Goal: Answer question/provide support: Share knowledge or assist other users

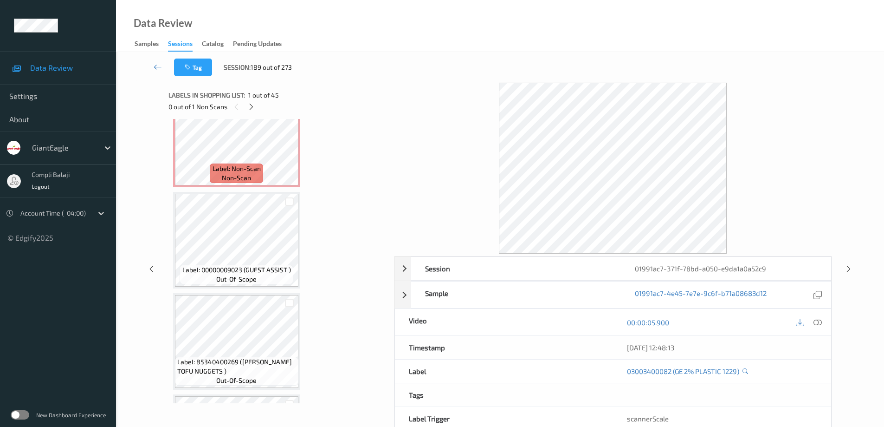
scroll to position [1824, 0]
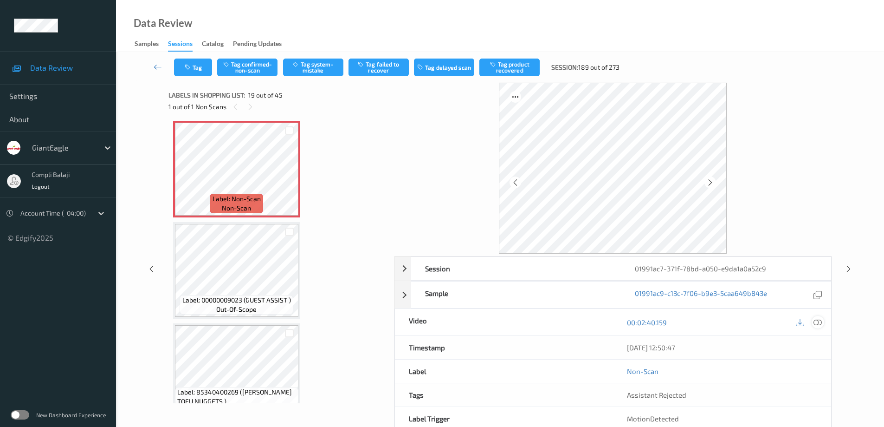
click at [818, 322] on icon at bounding box center [818, 322] width 8 height 8
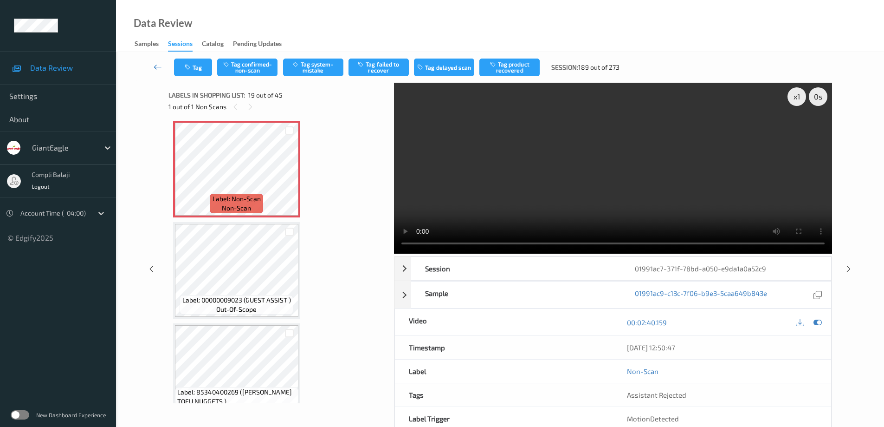
click at [151, 64] on link at bounding box center [158, 67] width 32 height 18
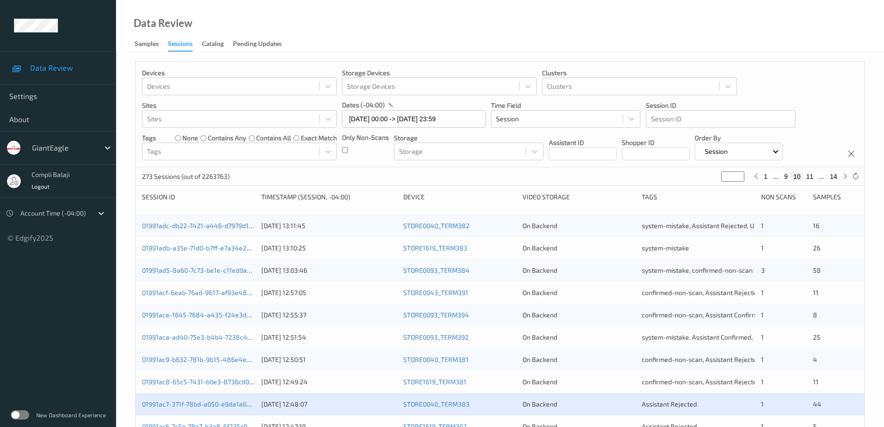
scroll to position [93, 0]
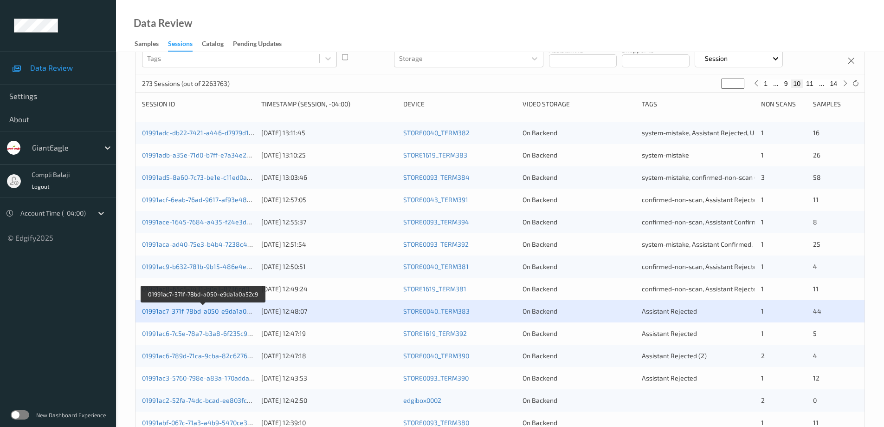
click at [220, 314] on link "01991ac7-371f-78bd-a050-e9da1a0a52c9" at bounding box center [203, 311] width 123 height 8
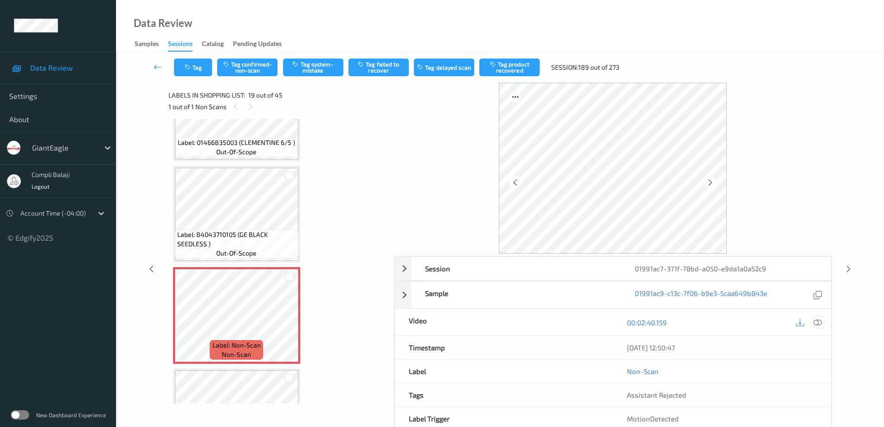
click at [820, 325] on icon at bounding box center [818, 322] width 8 height 8
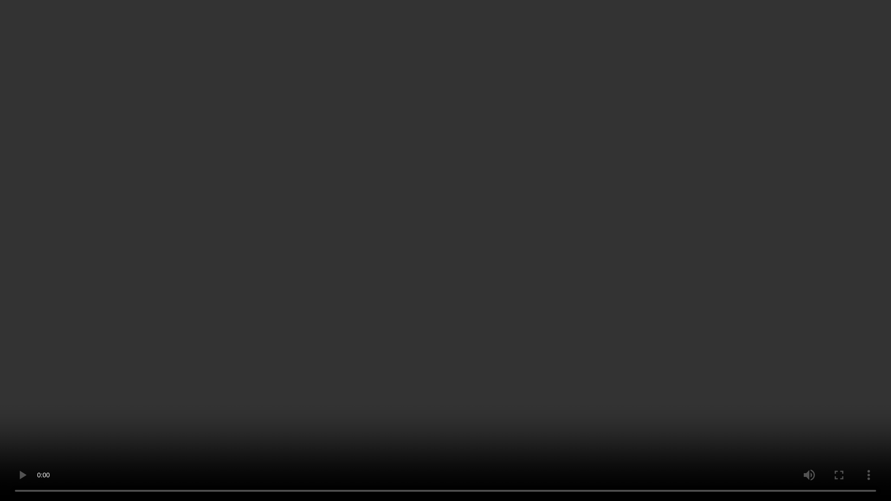
click at [804, 342] on video at bounding box center [445, 250] width 891 height 501
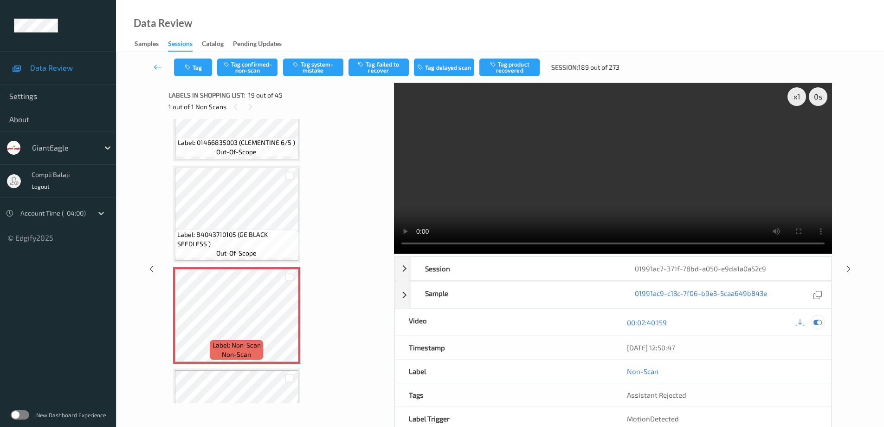
click at [823, 323] on div at bounding box center [818, 322] width 13 height 13
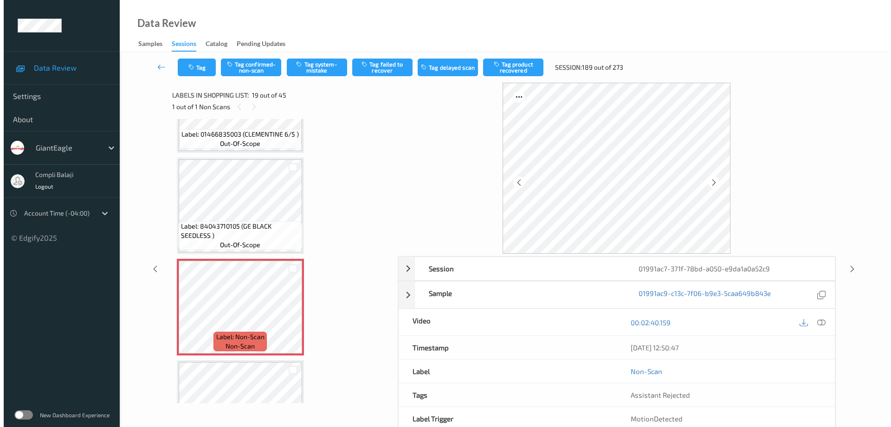
scroll to position [1678, 0]
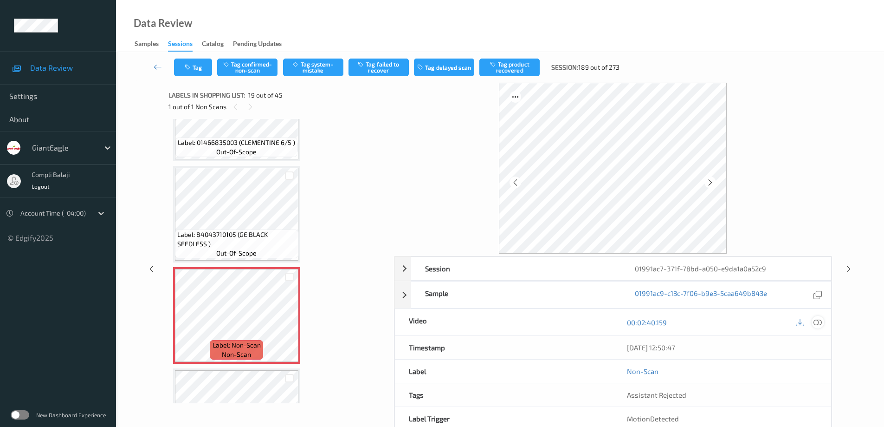
click at [819, 323] on icon at bounding box center [818, 322] width 8 height 8
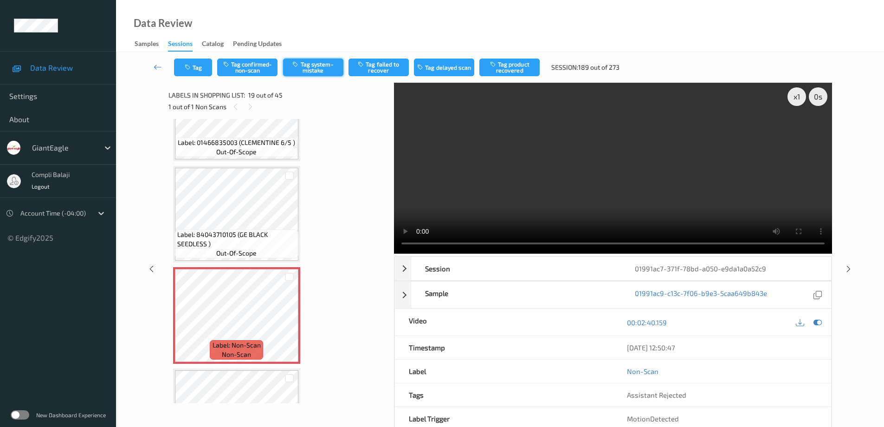
click at [325, 70] on button "Tag system-mistake" at bounding box center [313, 67] width 60 height 18
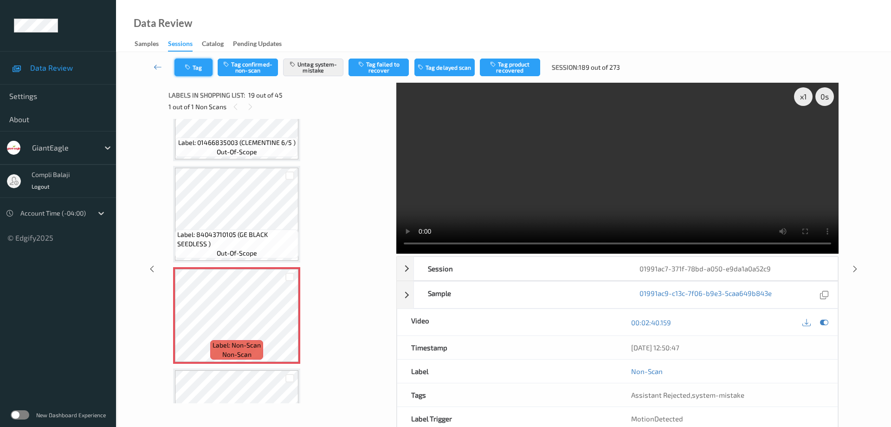
click at [204, 71] on button "Tag" at bounding box center [194, 67] width 38 height 18
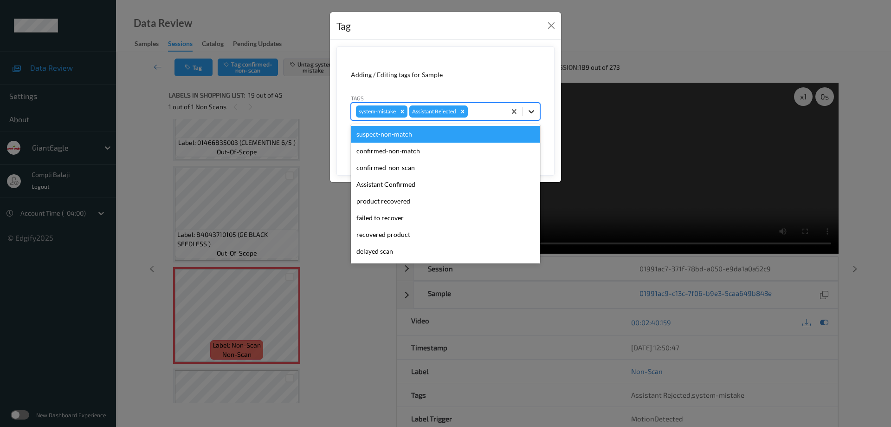
click at [531, 110] on icon at bounding box center [531, 111] width 9 height 9
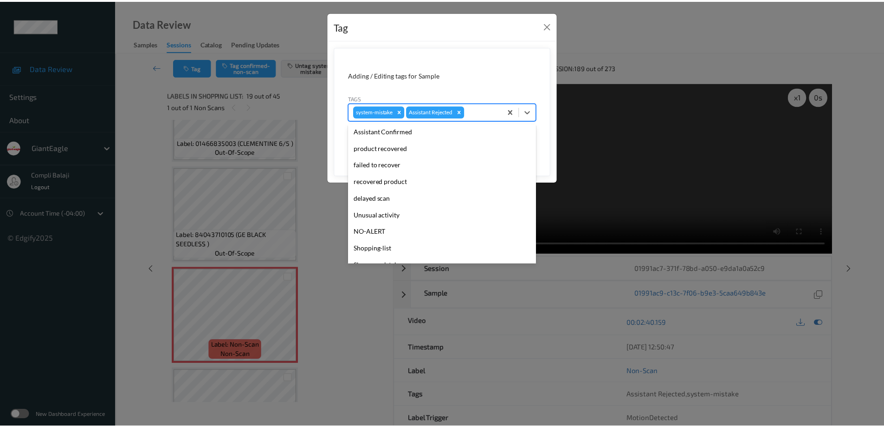
scroll to position [82, 0]
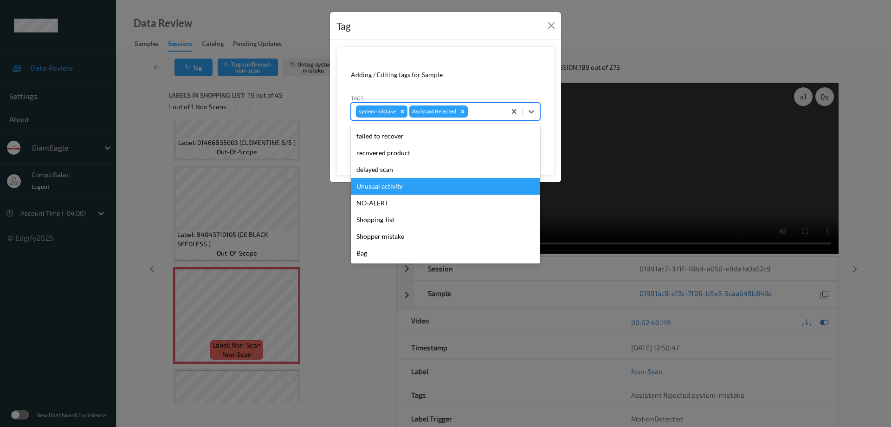
click at [402, 189] on div "Unusual activity" at bounding box center [445, 186] width 189 height 17
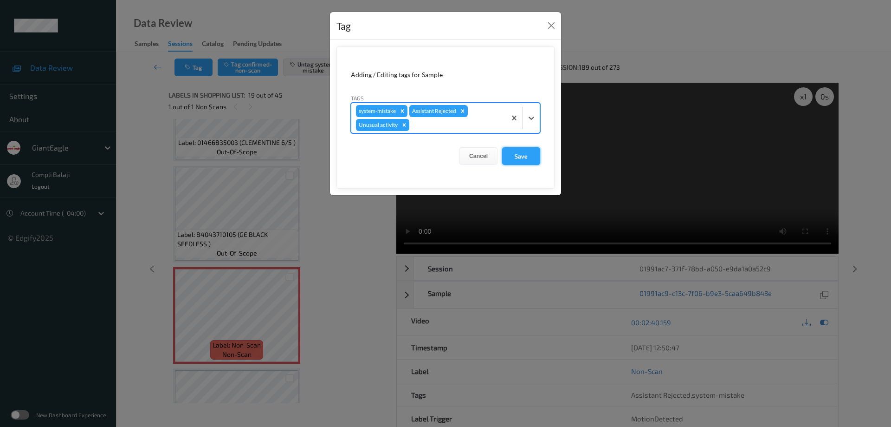
click at [523, 155] on button "Save" at bounding box center [521, 156] width 38 height 18
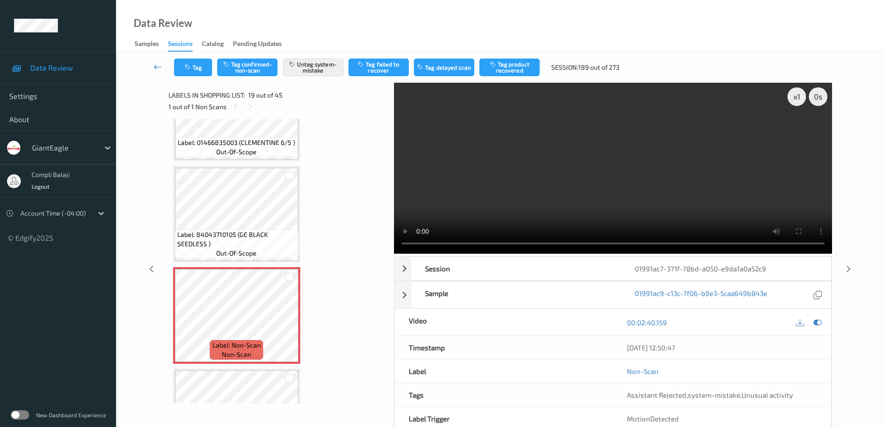
click at [155, 64] on icon at bounding box center [158, 66] width 8 height 9
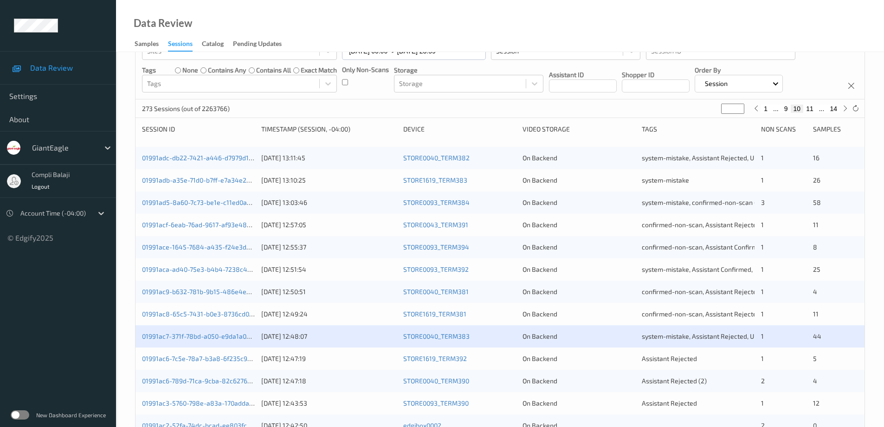
scroll to position [186, 0]
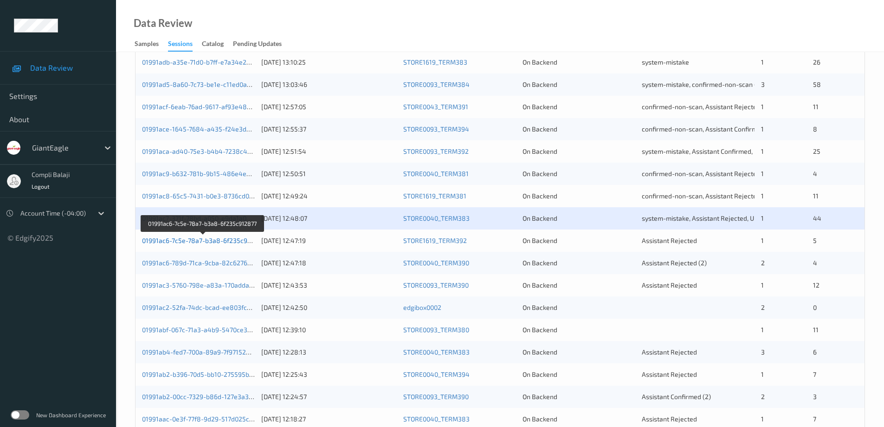
click at [224, 244] on link "01991ac6-7c5e-78a7-b3a8-6f235c912877" at bounding box center [203, 240] width 123 height 8
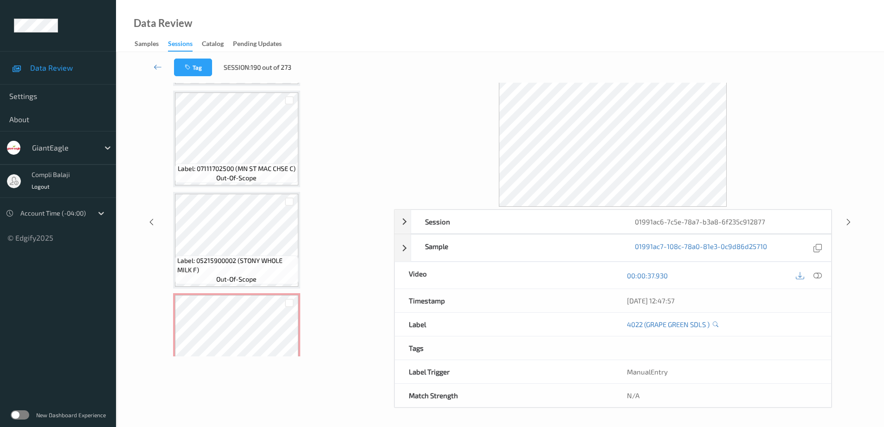
scroll to position [328, 0]
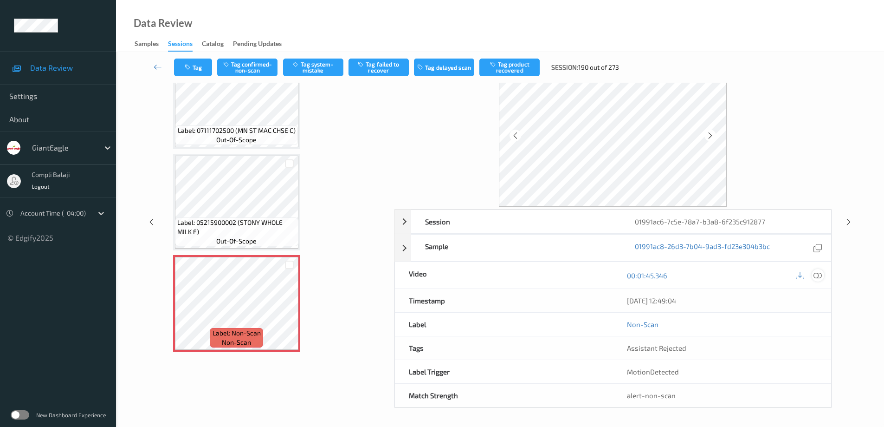
click at [816, 273] on icon at bounding box center [818, 275] width 8 height 8
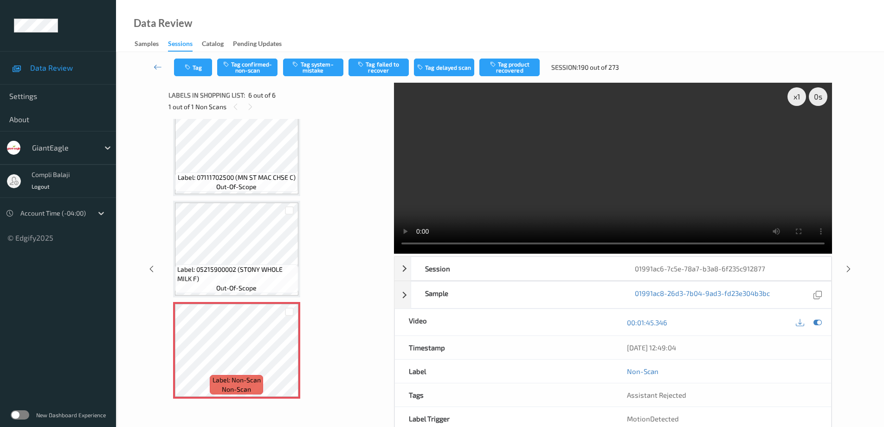
scroll to position [253, 0]
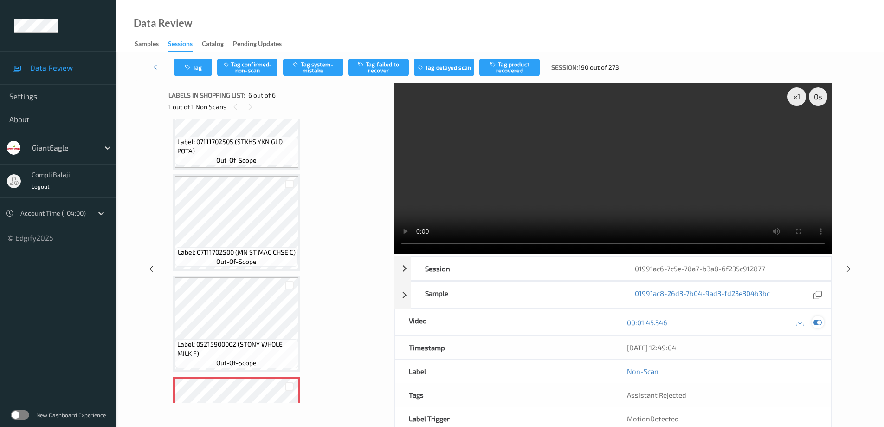
click at [819, 323] on icon at bounding box center [818, 322] width 8 height 8
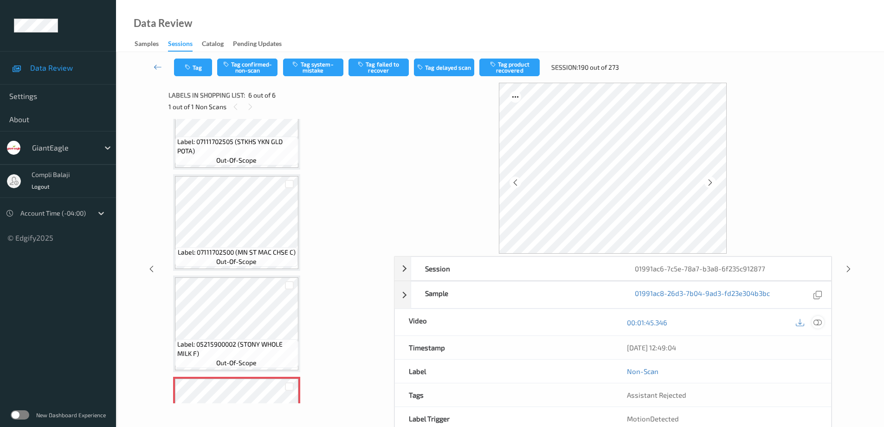
click at [817, 320] on icon at bounding box center [818, 322] width 8 height 8
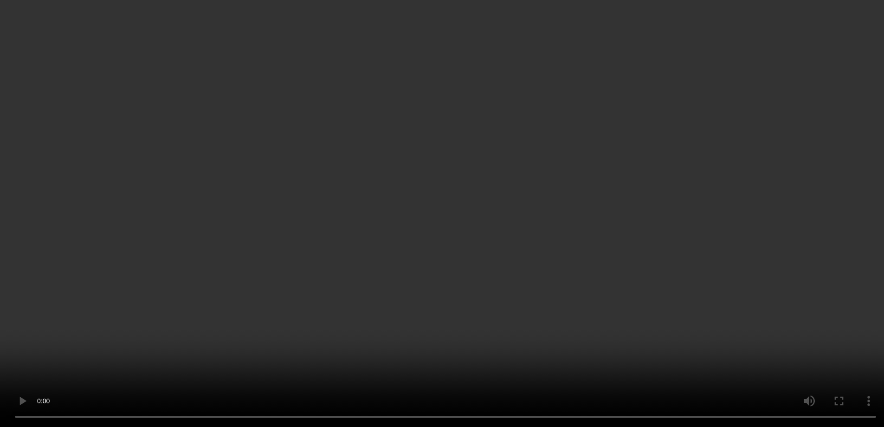
scroll to position [328, 0]
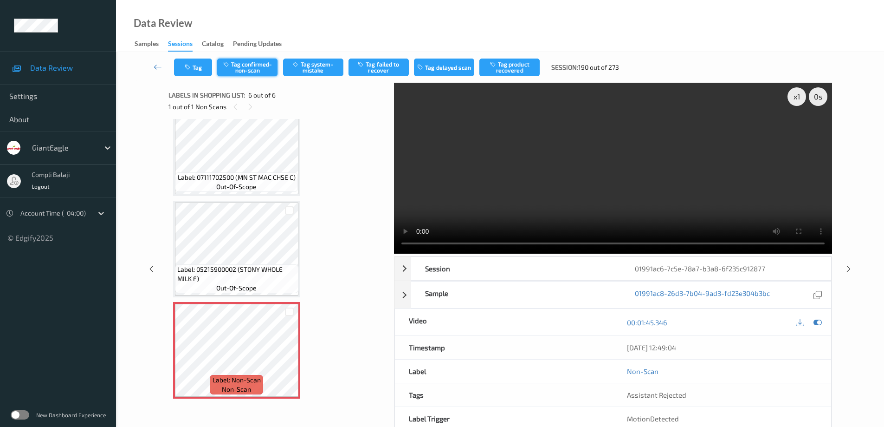
click at [243, 69] on button "Tag confirmed-non-scan" at bounding box center [247, 67] width 60 height 18
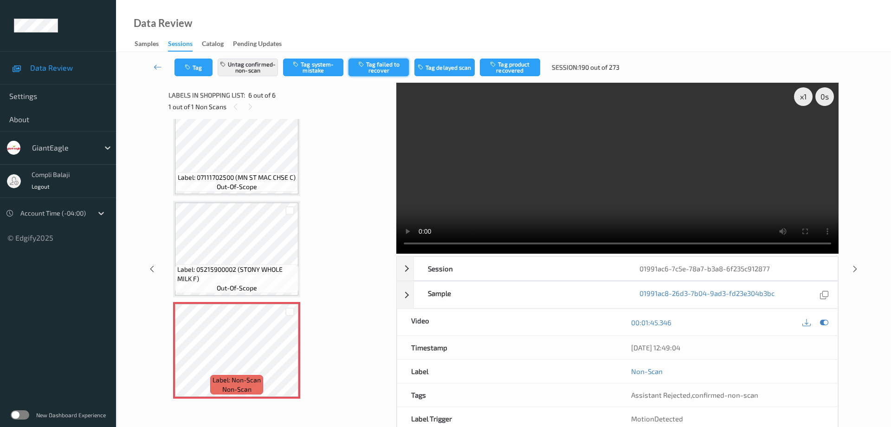
click at [384, 67] on button "Tag failed to recover" at bounding box center [379, 67] width 60 height 18
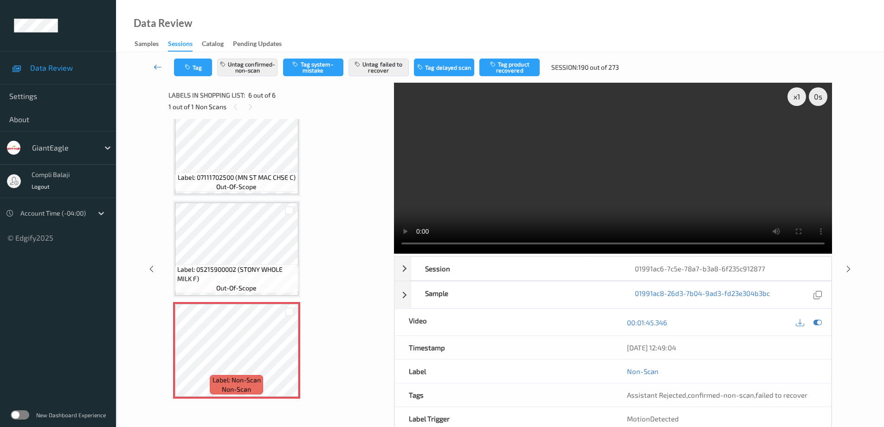
click at [156, 71] on link at bounding box center [158, 67] width 32 height 18
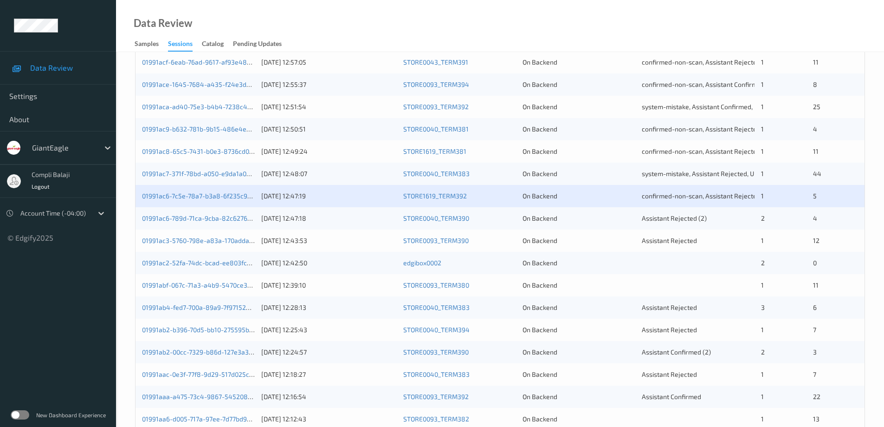
scroll to position [232, 0]
click at [227, 219] on link "01991ac6-789d-71ca-9cba-82c62768621f" at bounding box center [203, 216] width 122 height 8
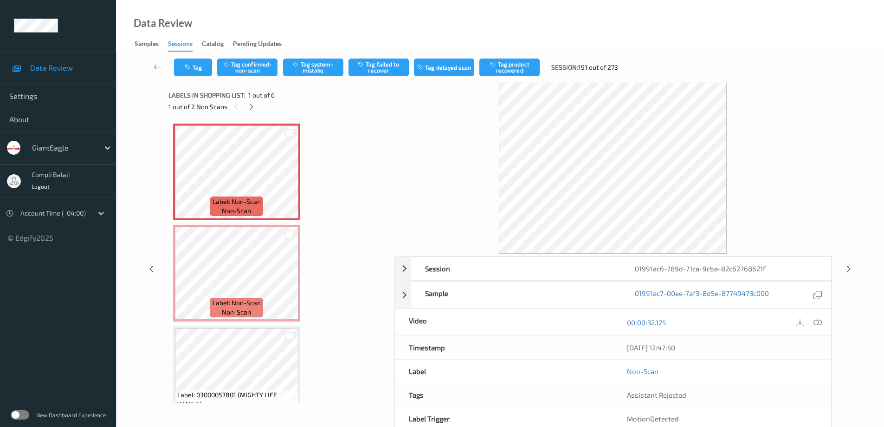
drag, startPoint x: 823, startPoint y: 322, endPoint x: 795, endPoint y: 309, distance: 30.3
click at [821, 321] on div at bounding box center [818, 322] width 13 height 13
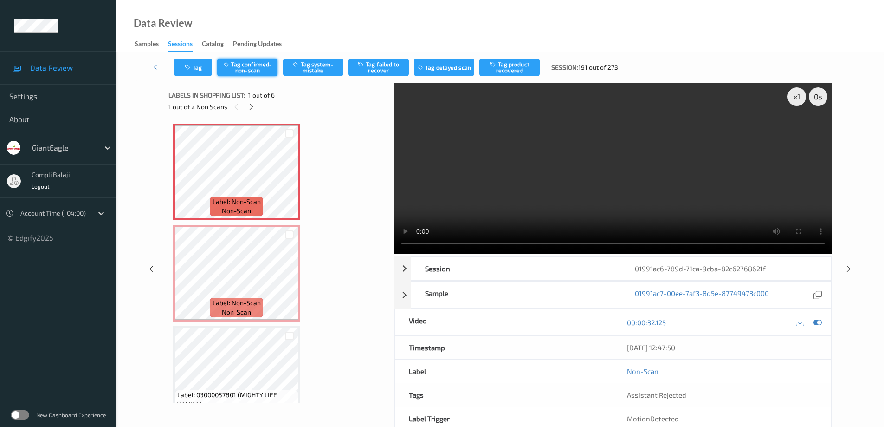
click at [262, 68] on button "Tag confirmed-non-scan" at bounding box center [247, 67] width 60 height 18
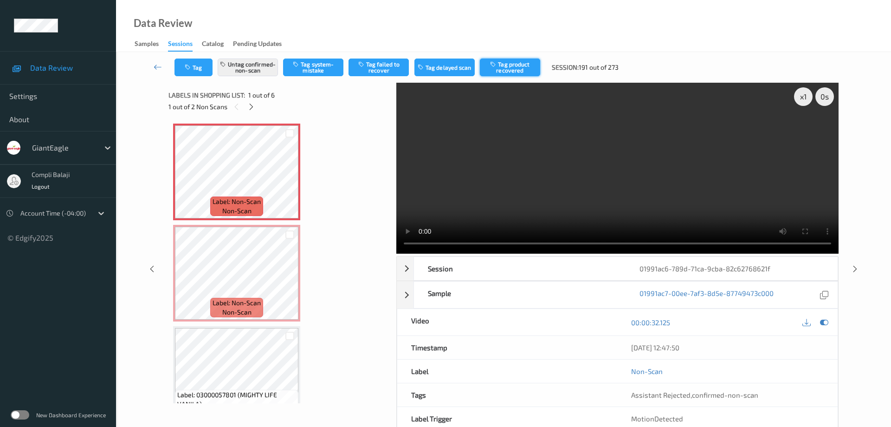
click at [518, 72] on button "Tag product recovered" at bounding box center [510, 67] width 60 height 18
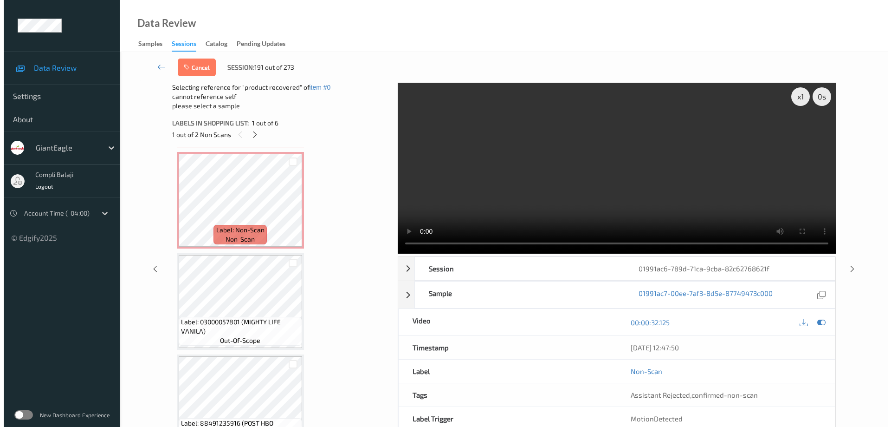
scroll to position [139, 0]
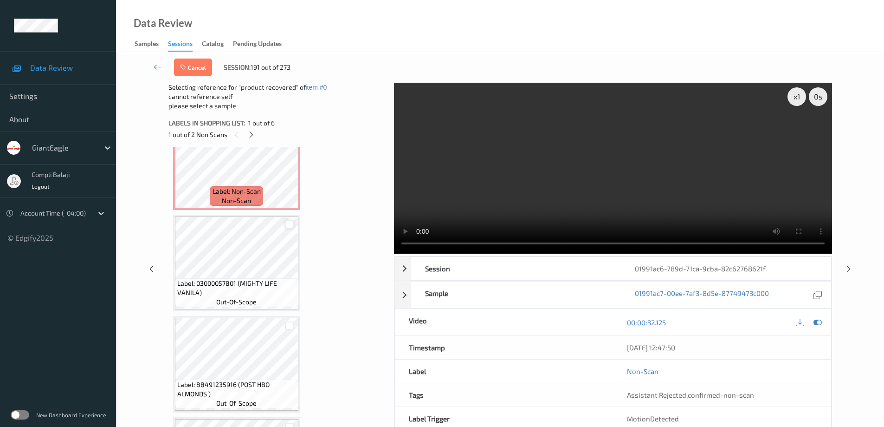
click at [288, 225] on div at bounding box center [289, 224] width 9 height 9
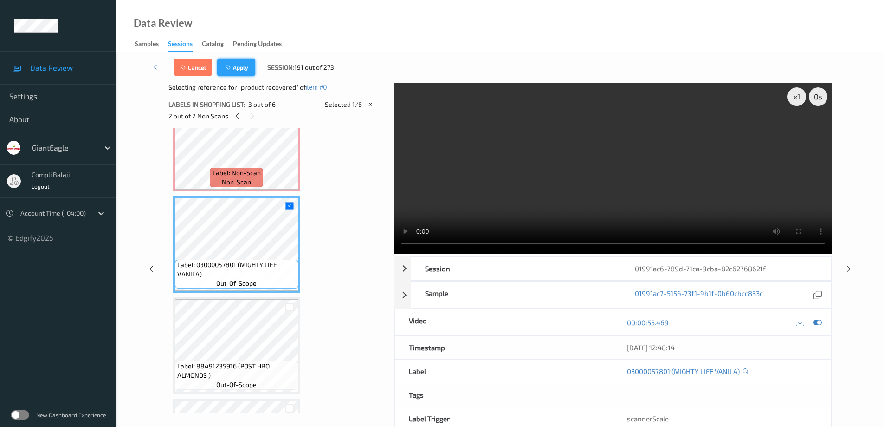
click at [238, 68] on button "Apply" at bounding box center [236, 67] width 38 height 18
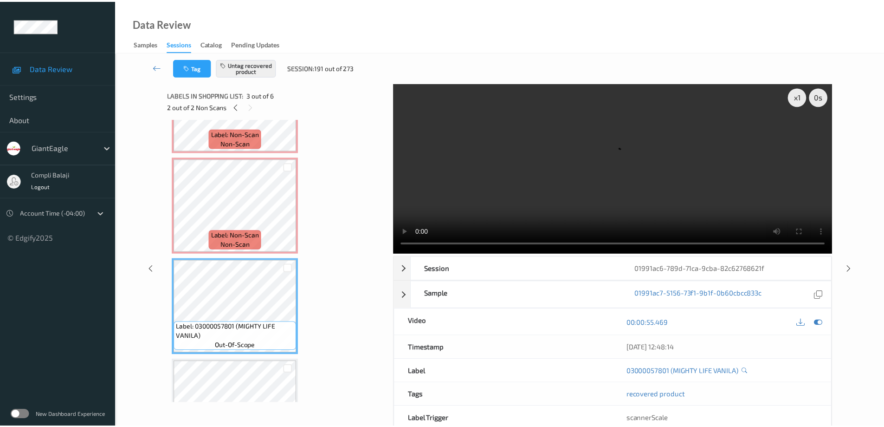
scroll to position [0, 0]
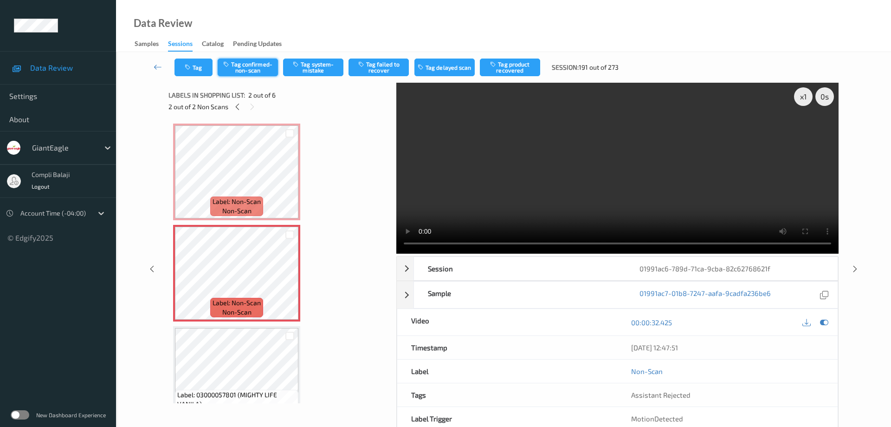
click at [257, 66] on button "Tag confirmed-non-scan" at bounding box center [248, 67] width 60 height 18
click at [514, 71] on button "Tag product recovered" at bounding box center [510, 67] width 60 height 18
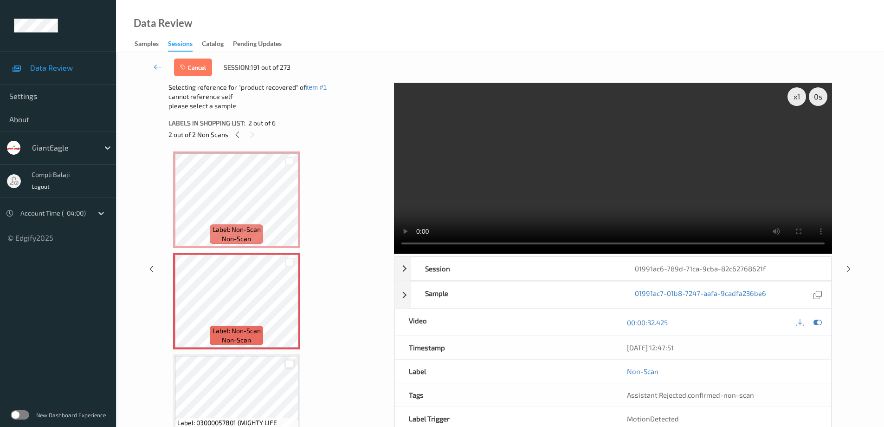
click at [290, 364] on div at bounding box center [289, 363] width 9 height 9
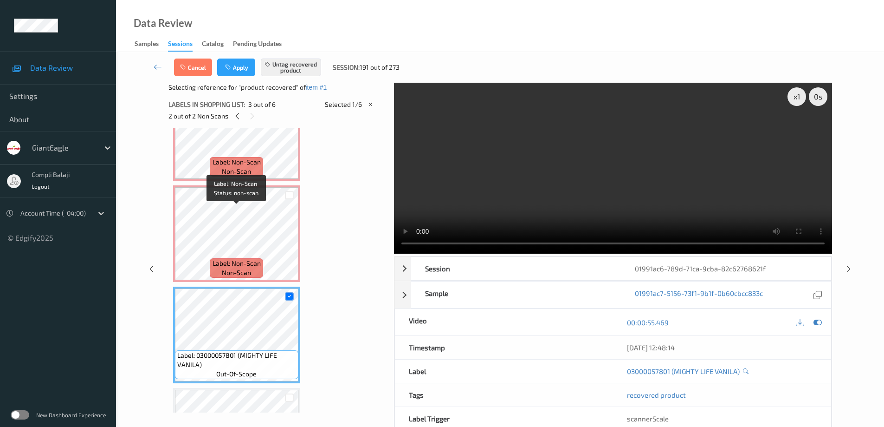
scroll to position [93, 0]
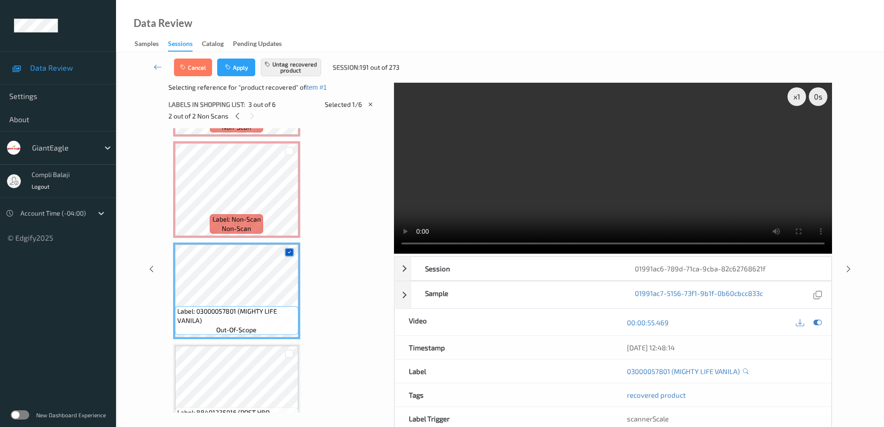
click at [289, 251] on icon at bounding box center [289, 252] width 6 height 6
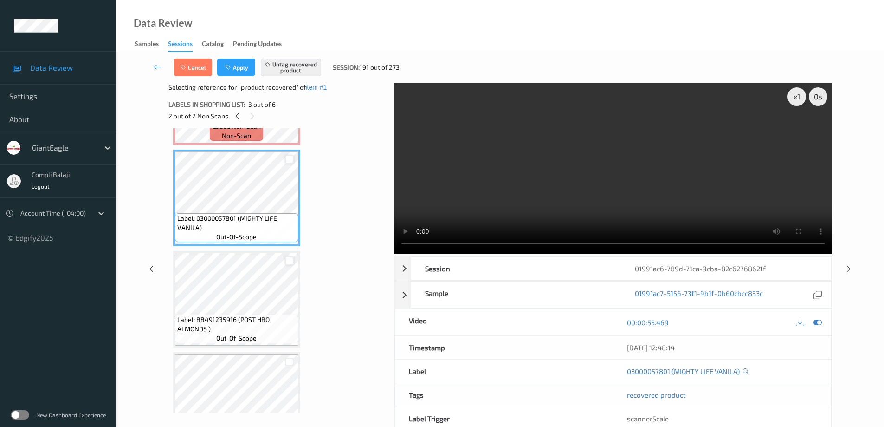
click at [288, 262] on div at bounding box center [289, 260] width 9 height 9
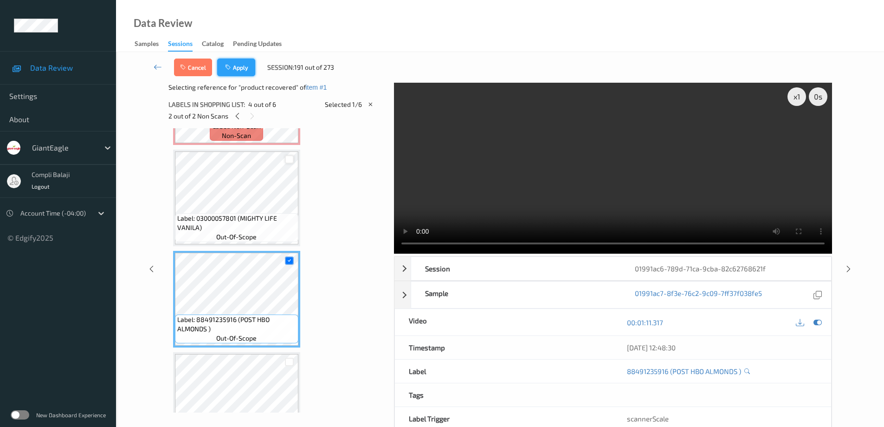
click at [246, 70] on button "Apply" at bounding box center [236, 67] width 38 height 18
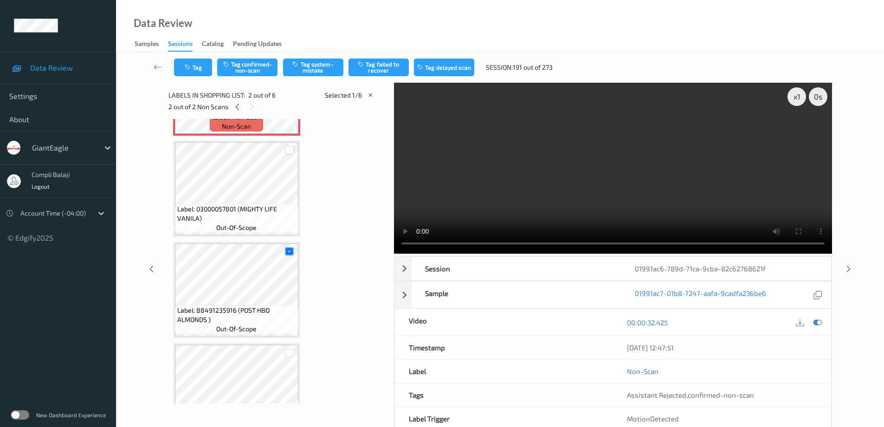
scroll to position [5, 0]
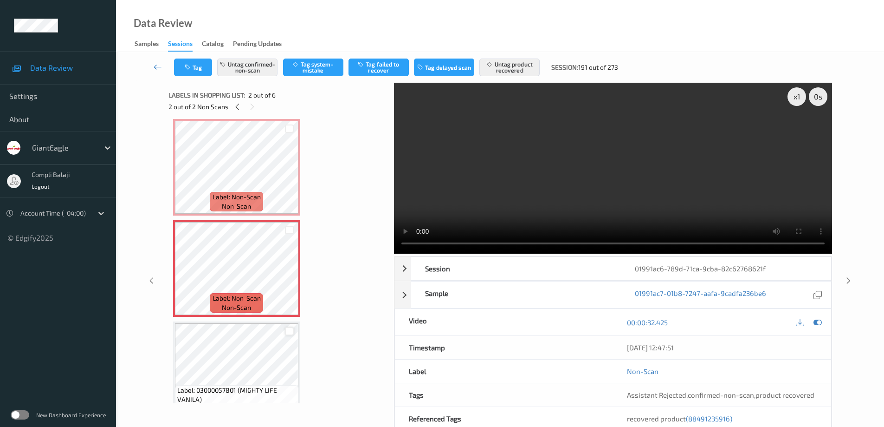
click at [155, 64] on icon at bounding box center [158, 66] width 8 height 9
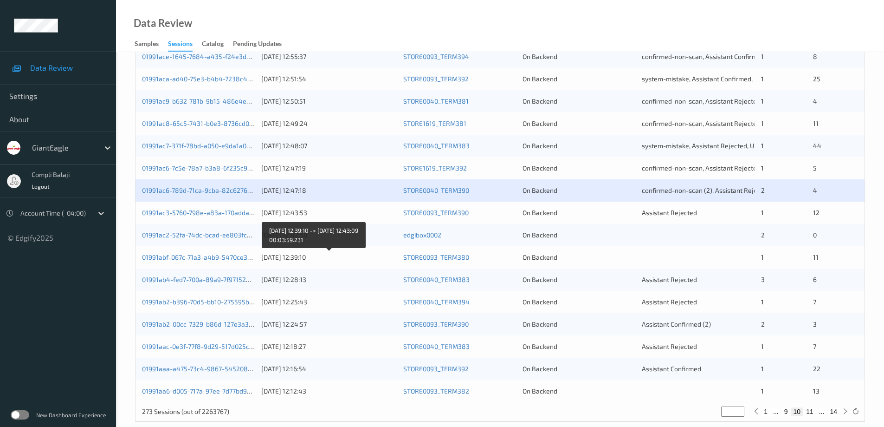
scroll to position [272, 0]
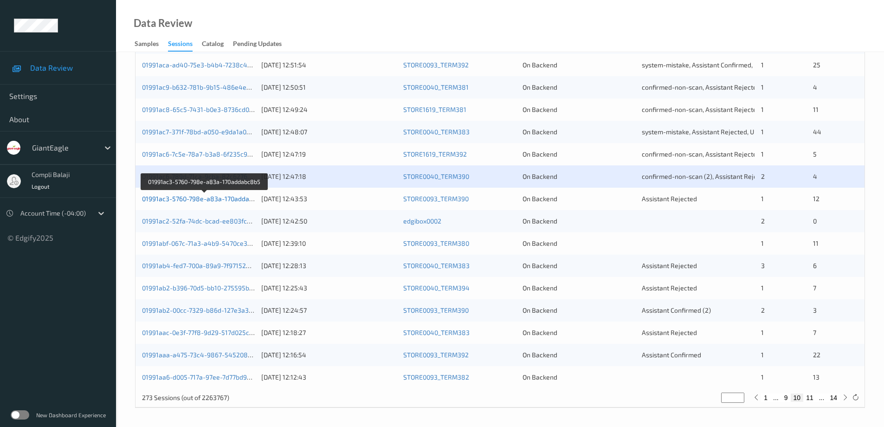
click at [244, 201] on link "01991ac3-5760-798e-a83a-170addabc8b5" at bounding box center [205, 198] width 126 height 8
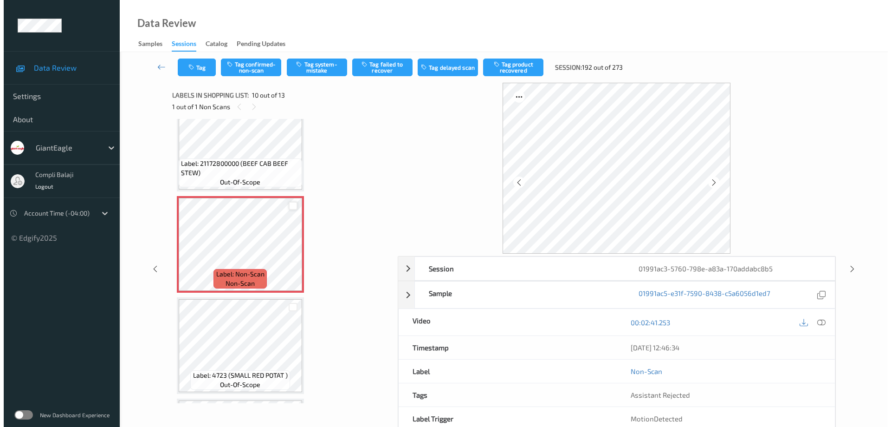
scroll to position [756, 0]
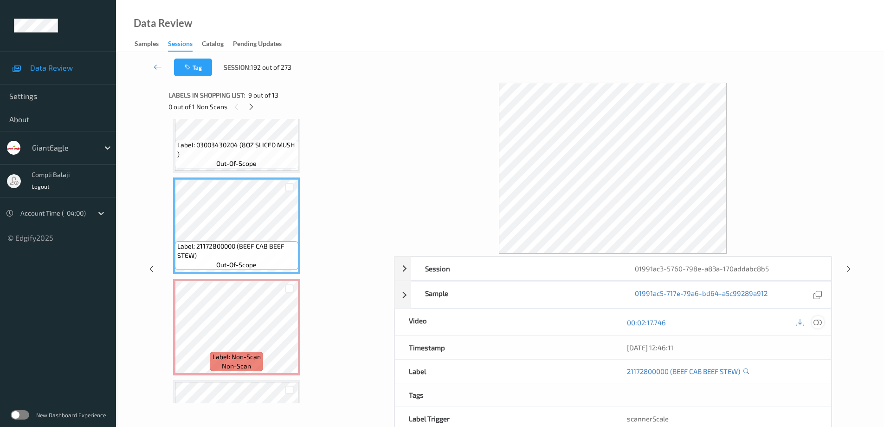
click at [818, 322] on icon at bounding box center [818, 322] width 8 height 8
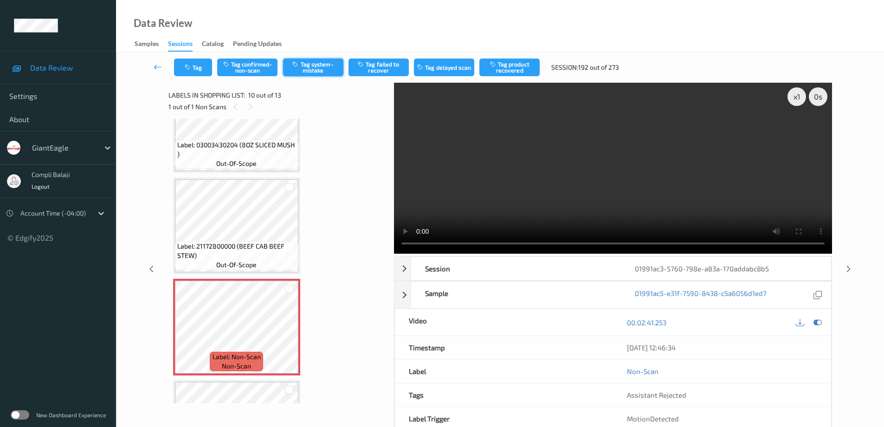
click at [323, 71] on button "Tag system-mistake" at bounding box center [313, 67] width 60 height 18
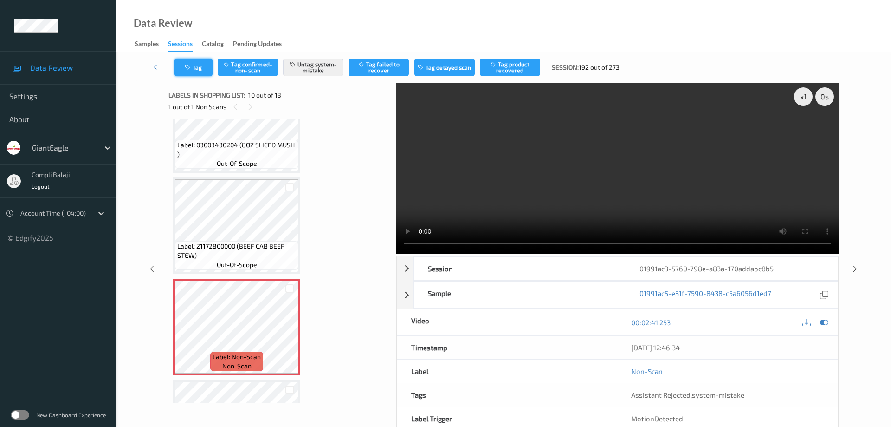
click at [202, 74] on button "Tag" at bounding box center [194, 67] width 38 height 18
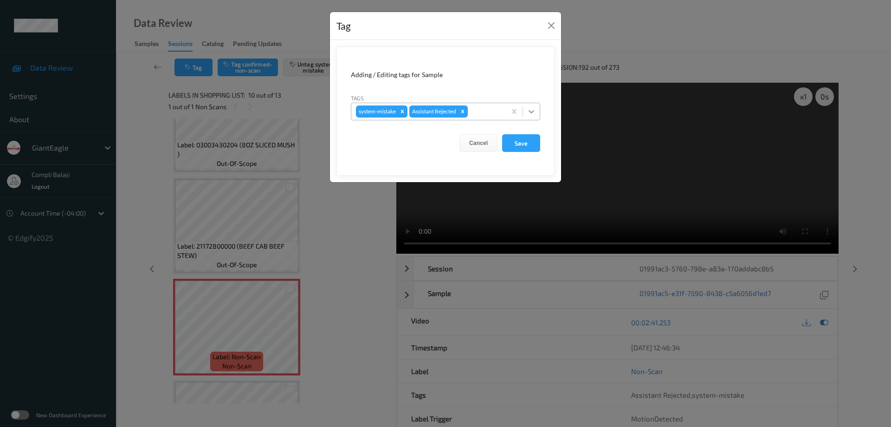
click at [533, 110] on icon at bounding box center [531, 111] width 9 height 9
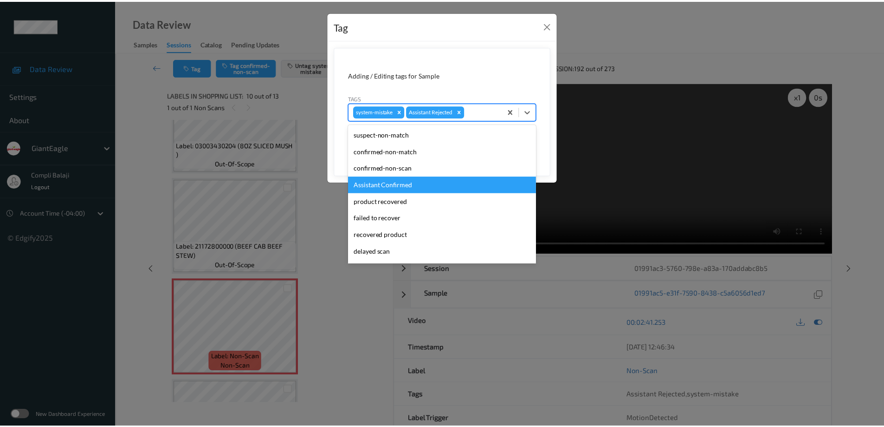
scroll to position [46, 0]
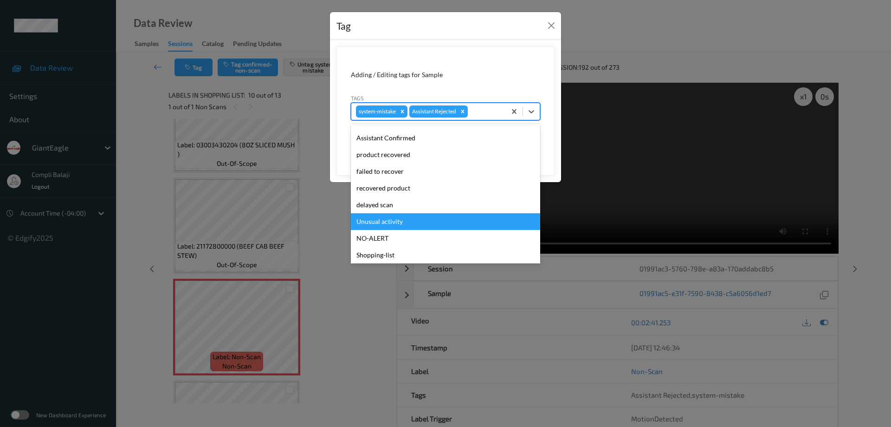
drag, startPoint x: 395, startPoint y: 225, endPoint x: 518, endPoint y: 184, distance: 130.1
click at [395, 225] on div "Unusual activity" at bounding box center [445, 221] width 189 height 17
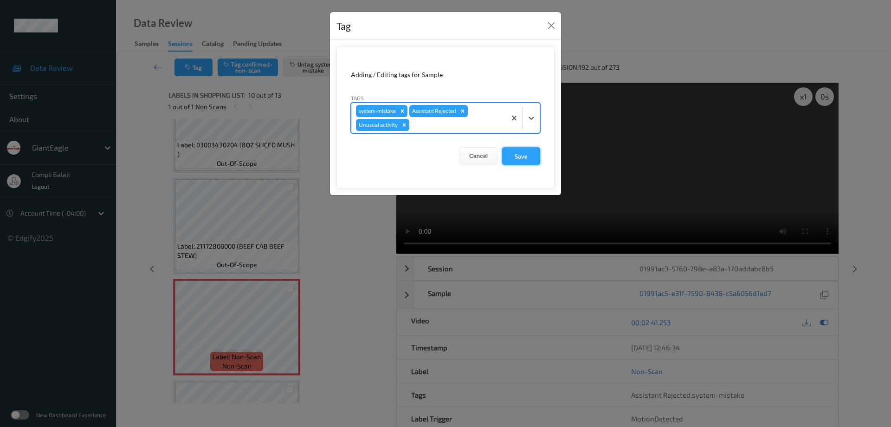
click at [522, 158] on button "Save" at bounding box center [521, 156] width 38 height 18
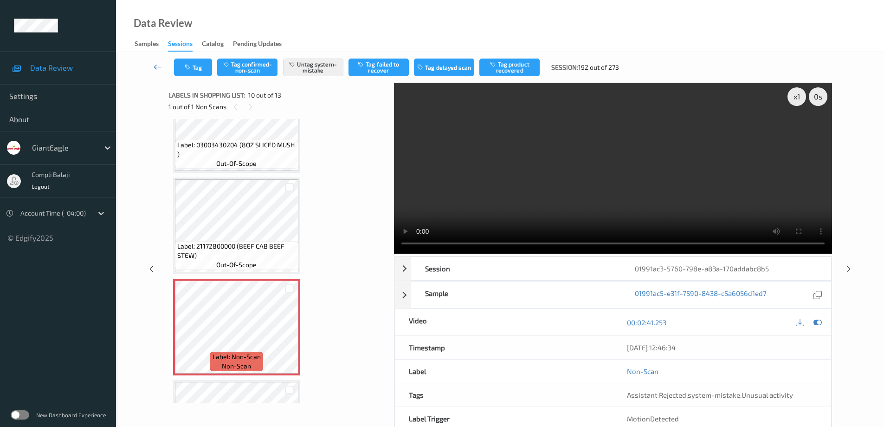
click at [156, 66] on icon at bounding box center [158, 66] width 8 height 9
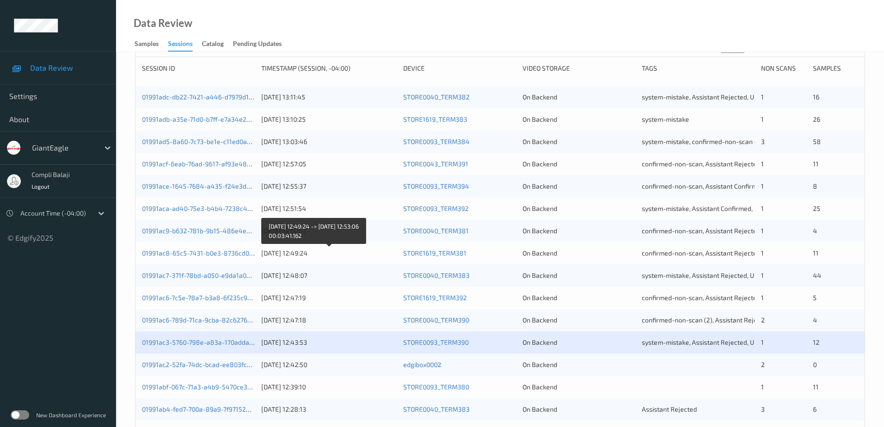
scroll to position [139, 0]
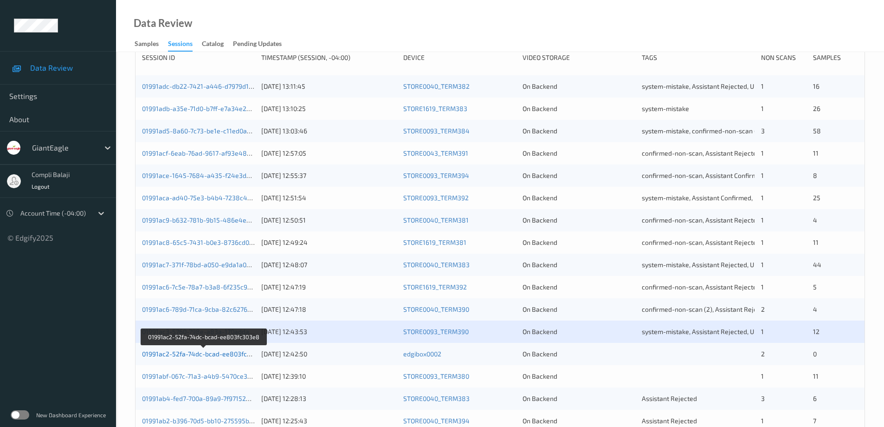
click at [228, 355] on link "01991ac2-52fa-74dc-bcad-ee803fc303e8" at bounding box center [204, 354] width 124 height 8
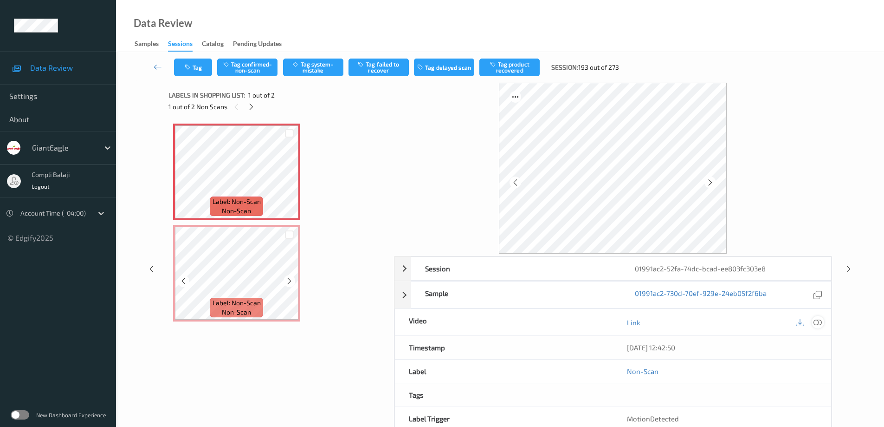
click at [820, 323] on icon at bounding box center [818, 322] width 8 height 8
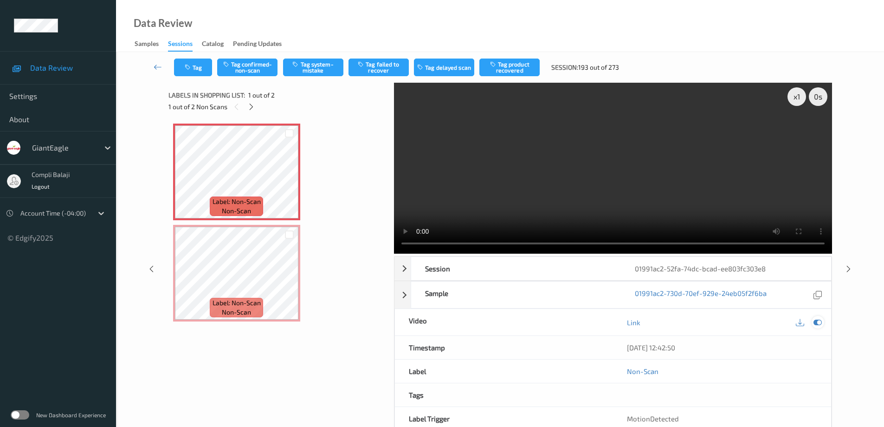
click at [816, 324] on icon at bounding box center [818, 322] width 8 height 8
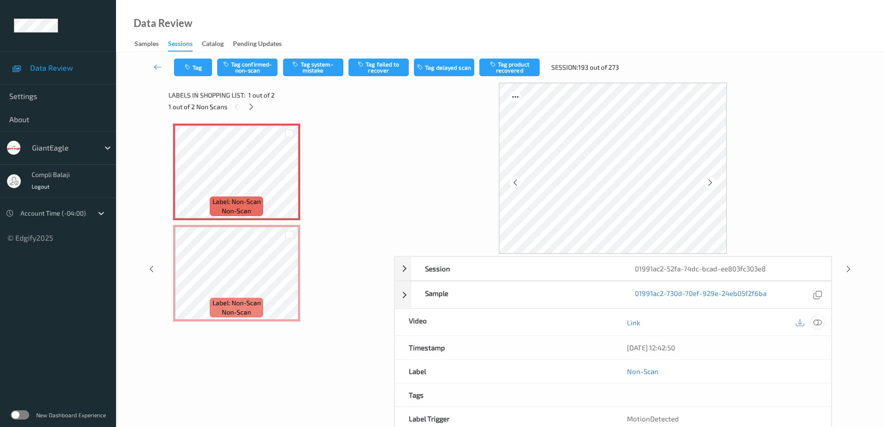
click at [821, 323] on icon at bounding box center [818, 322] width 8 height 8
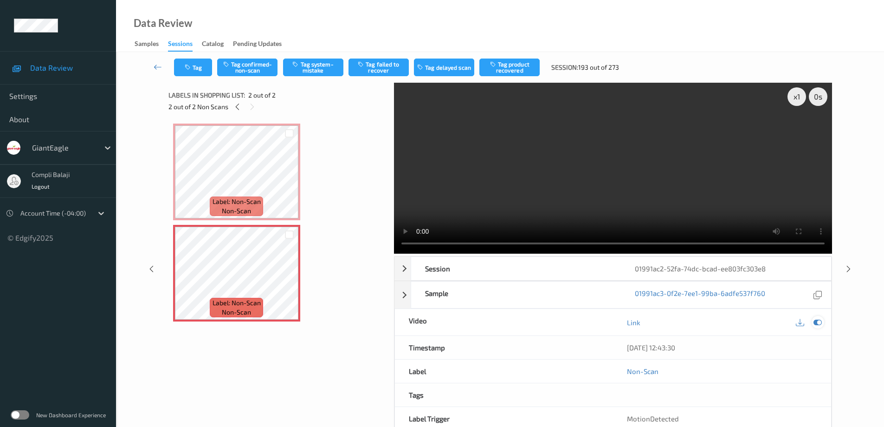
click at [819, 322] on icon at bounding box center [818, 322] width 8 height 8
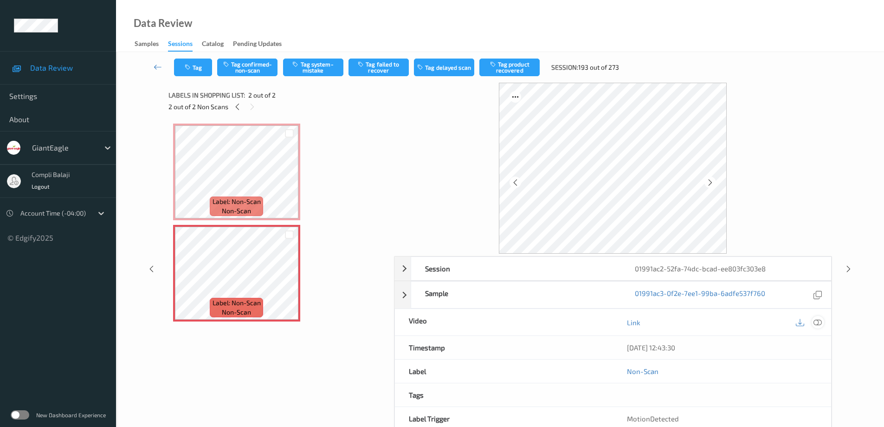
click at [819, 323] on icon at bounding box center [818, 322] width 8 height 8
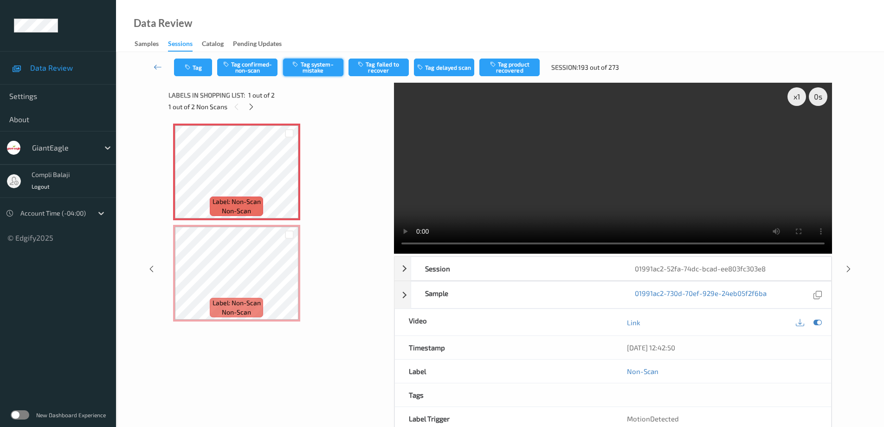
drag, startPoint x: 322, startPoint y: 69, endPoint x: 323, endPoint y: 74, distance: 4.7
click at [323, 69] on button "Tag system-mistake" at bounding box center [313, 67] width 60 height 18
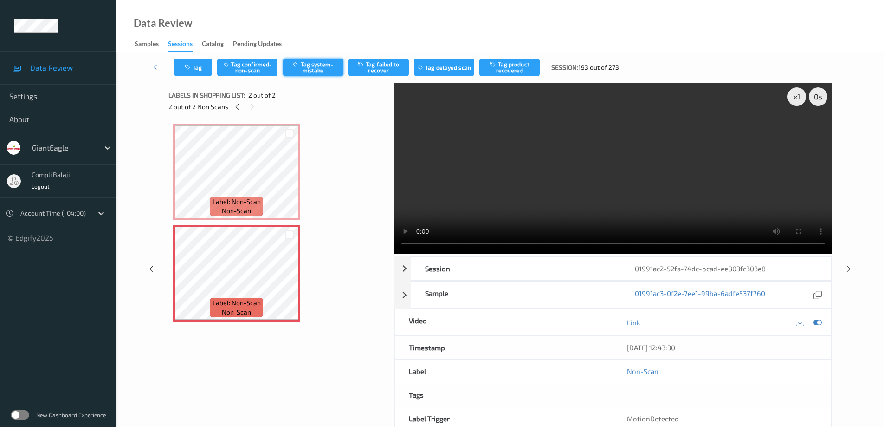
click at [316, 66] on button "Tag system-mistake" at bounding box center [313, 67] width 60 height 18
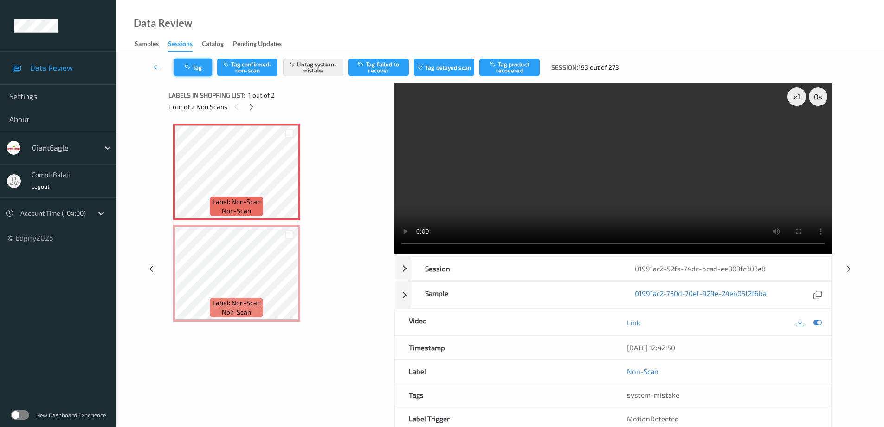
click at [192, 70] on icon "button" at bounding box center [189, 67] width 8 height 6
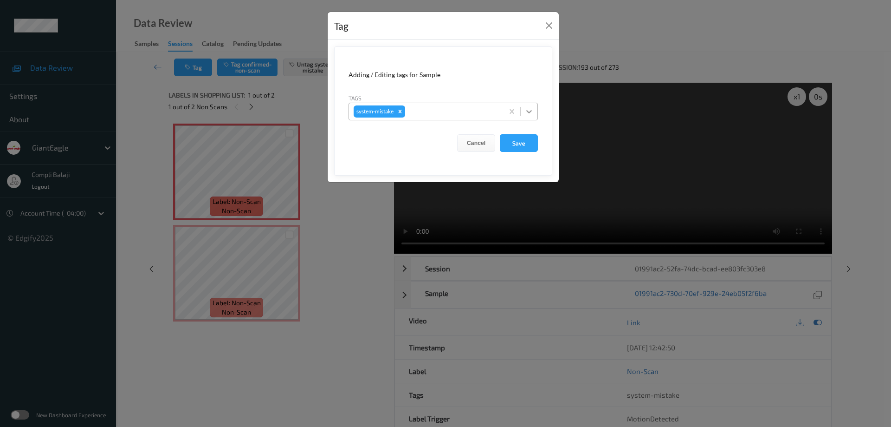
click at [531, 108] on icon at bounding box center [529, 111] width 9 height 9
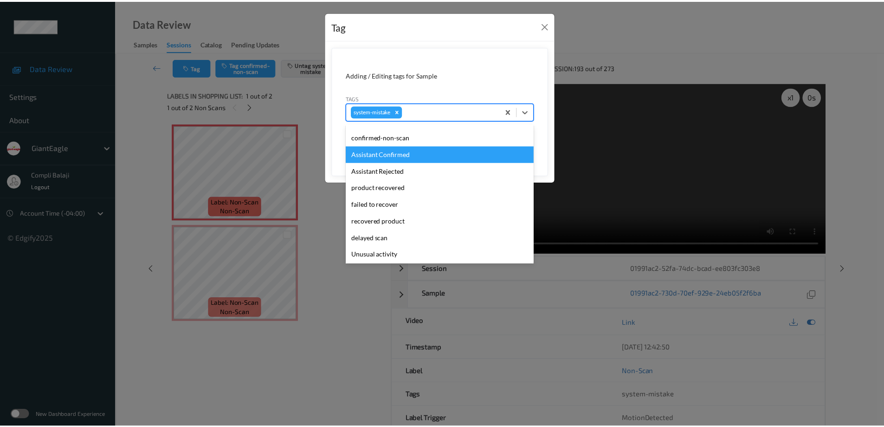
scroll to position [46, 0]
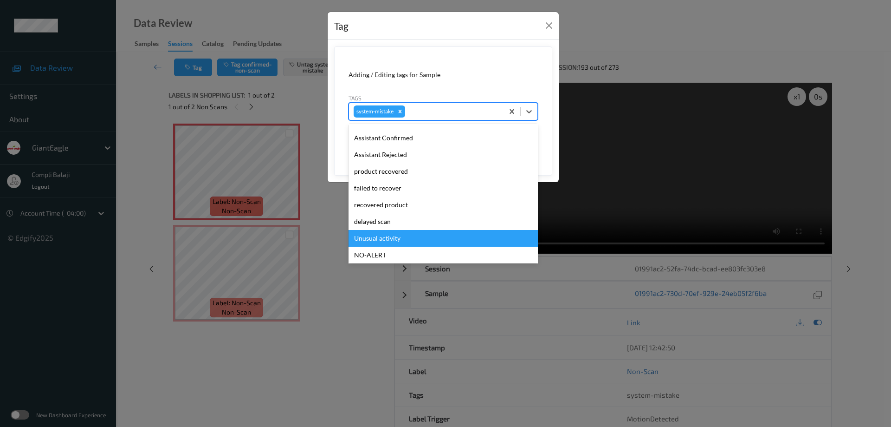
drag, startPoint x: 385, startPoint y: 239, endPoint x: 392, endPoint y: 238, distance: 7.5
click at [388, 239] on div "Unusual activity" at bounding box center [443, 238] width 189 height 17
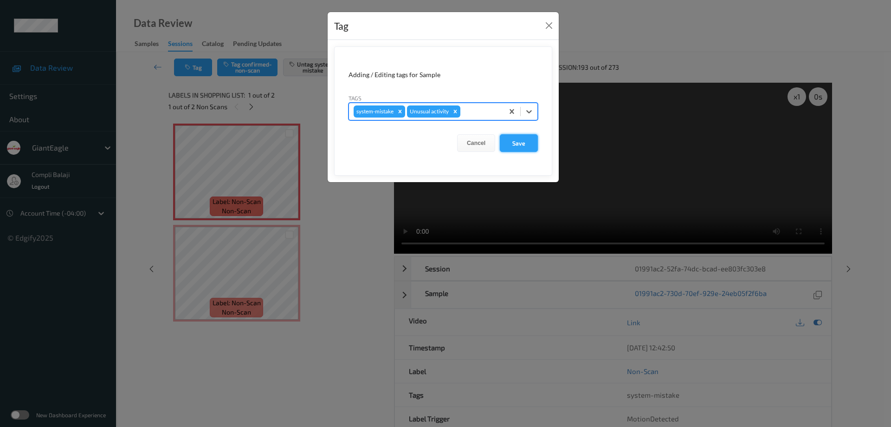
click at [522, 147] on button "Save" at bounding box center [519, 143] width 38 height 18
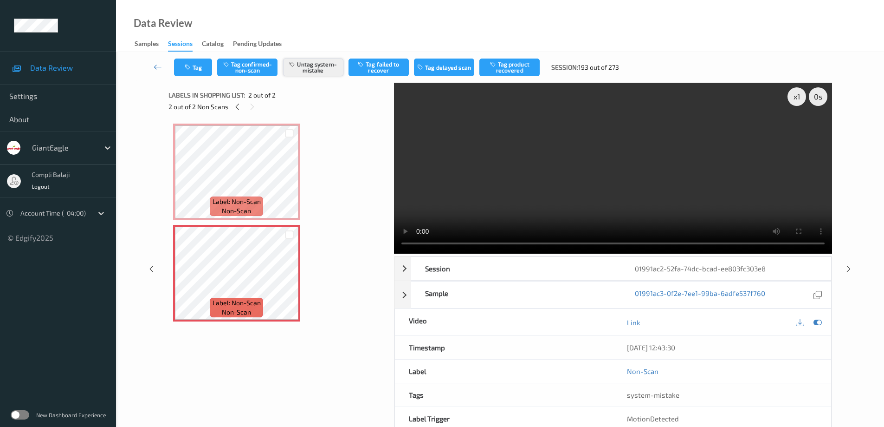
click at [323, 70] on button "Untag system-mistake" at bounding box center [313, 67] width 60 height 18
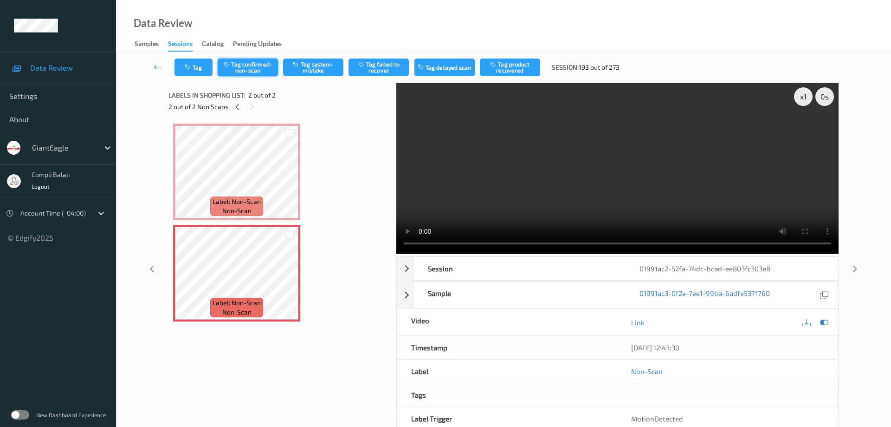
click at [247, 69] on button "Tag confirmed-non-scan" at bounding box center [248, 67] width 60 height 18
click at [517, 67] on button "Tag product recovered" at bounding box center [510, 67] width 60 height 18
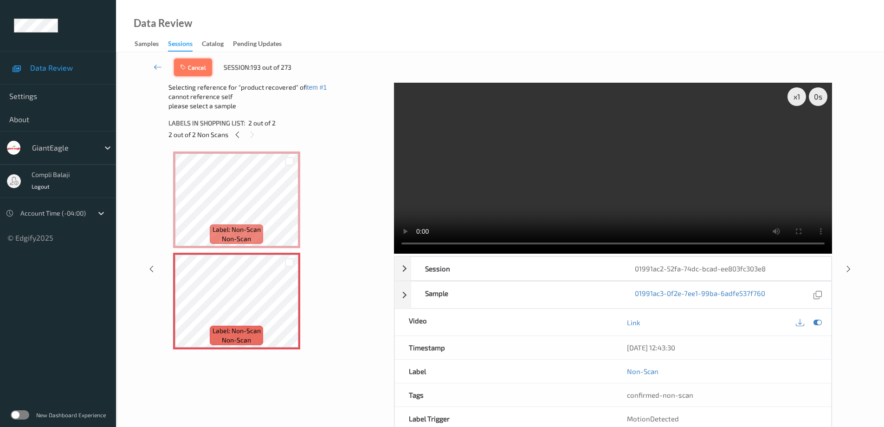
click at [200, 71] on button "Cancel" at bounding box center [193, 67] width 38 height 18
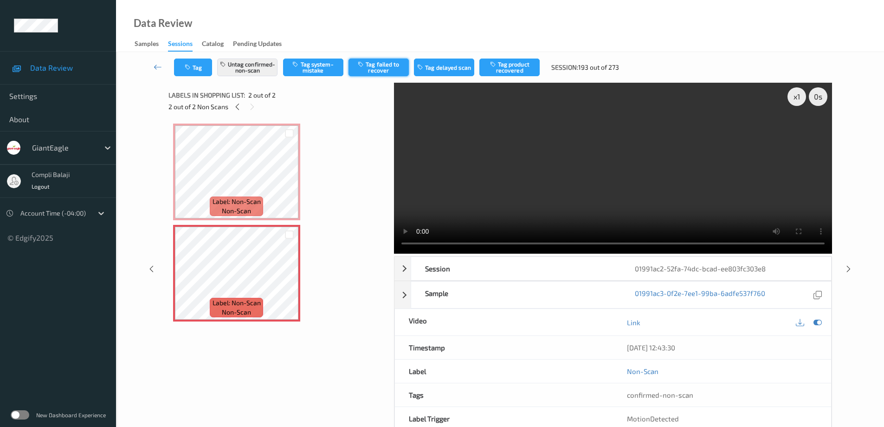
click at [385, 67] on button "Tag failed to recover" at bounding box center [379, 67] width 60 height 18
click at [158, 66] on icon at bounding box center [158, 66] width 8 height 9
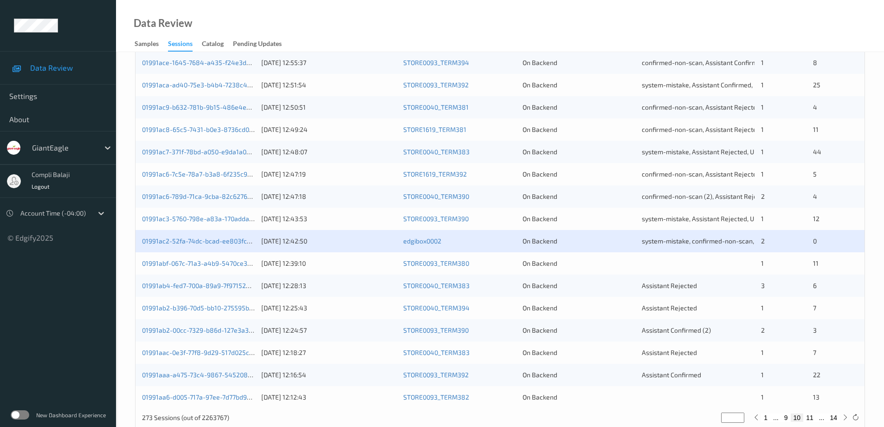
scroll to position [272, 0]
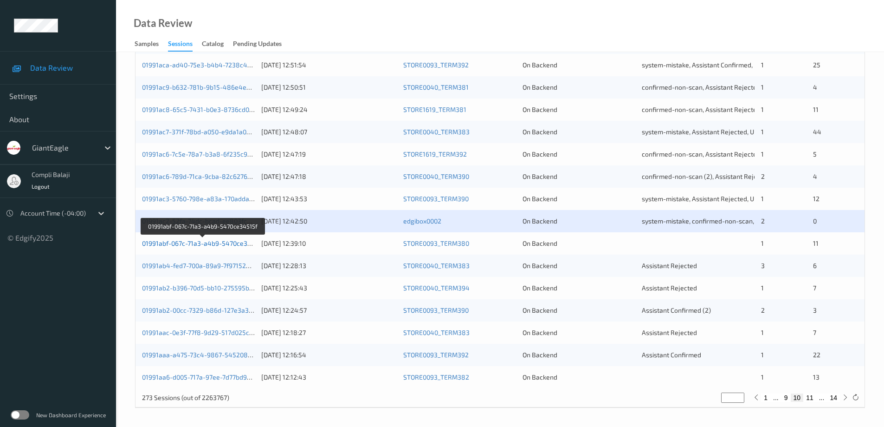
click at [229, 245] on link "01991abf-067c-71a3-a4b9-5470ce34515f" at bounding box center [203, 243] width 122 height 8
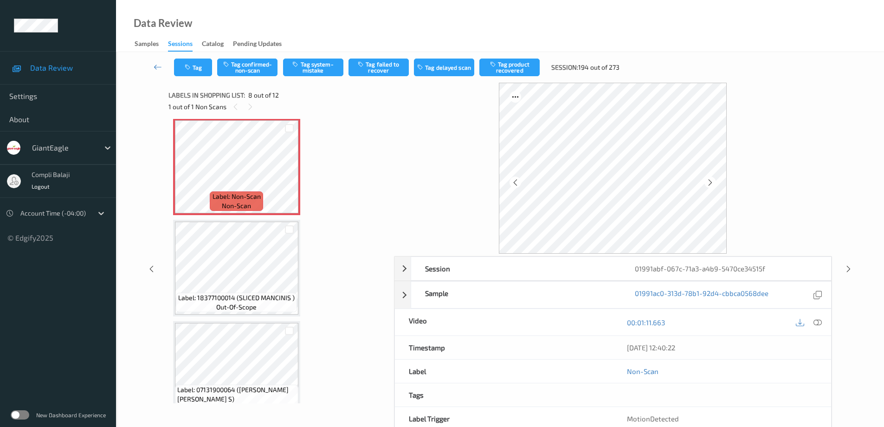
scroll to position [574, 0]
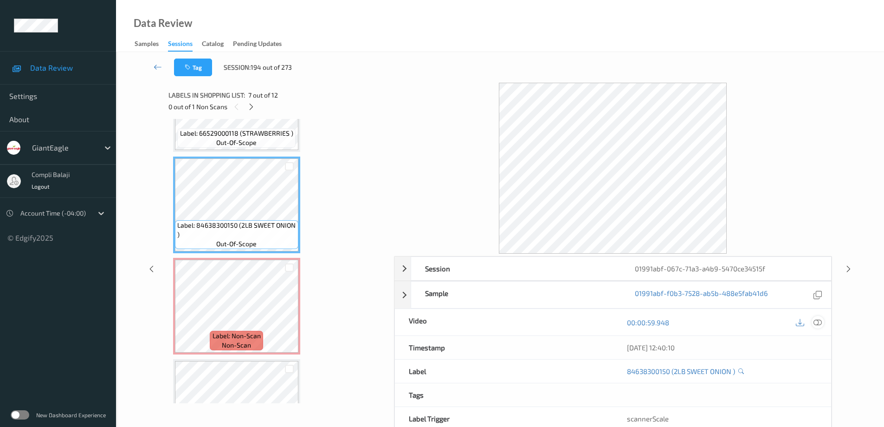
click at [814, 320] on icon at bounding box center [818, 322] width 8 height 8
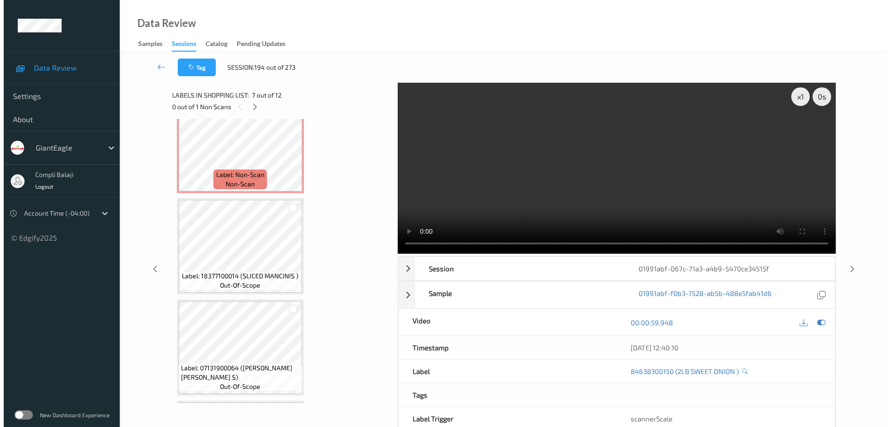
scroll to position [621, 0]
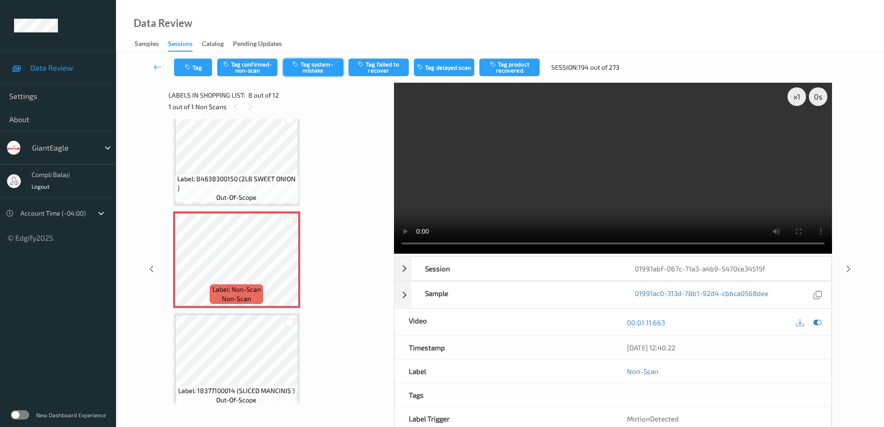
click at [315, 70] on button "Tag system-mistake" at bounding box center [313, 67] width 60 height 18
click at [199, 68] on button "Tag" at bounding box center [193, 67] width 38 height 18
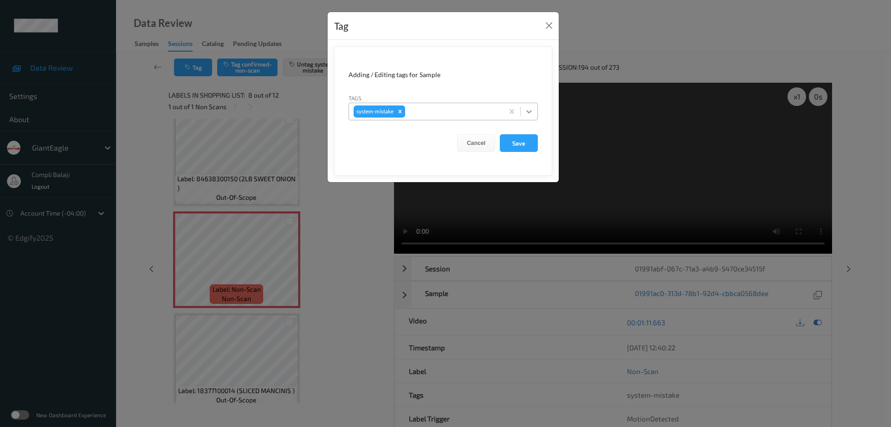
click at [531, 111] on icon at bounding box center [529, 111] width 6 height 3
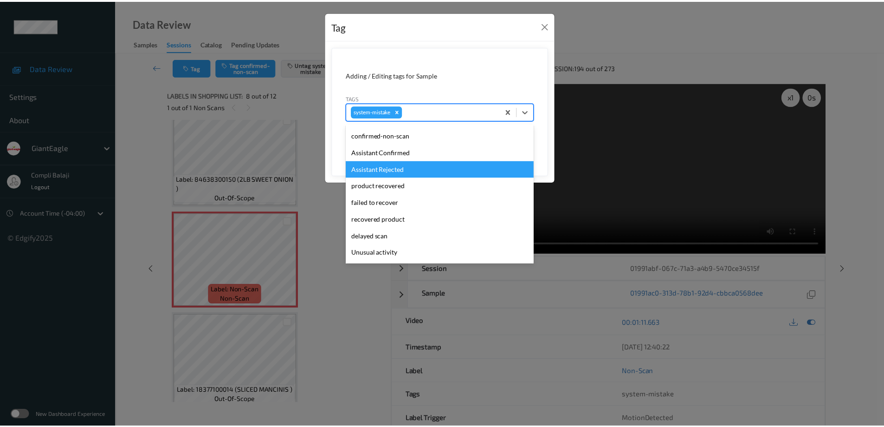
scroll to position [93, 0]
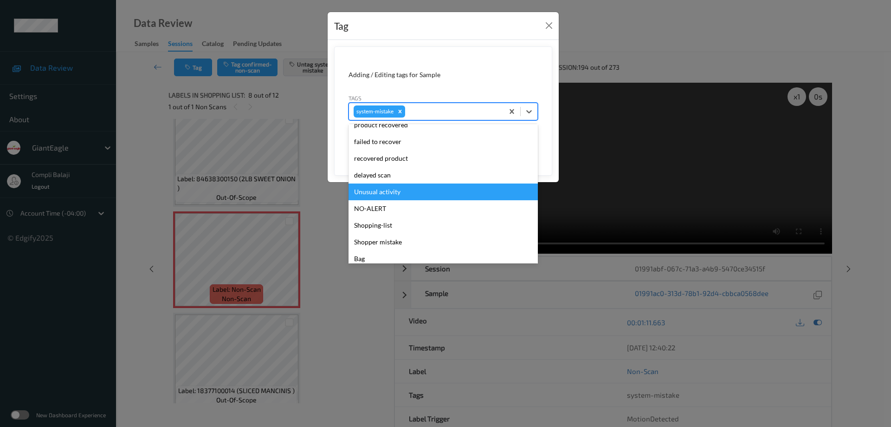
click at [403, 199] on div "Unusual activity" at bounding box center [443, 191] width 189 height 17
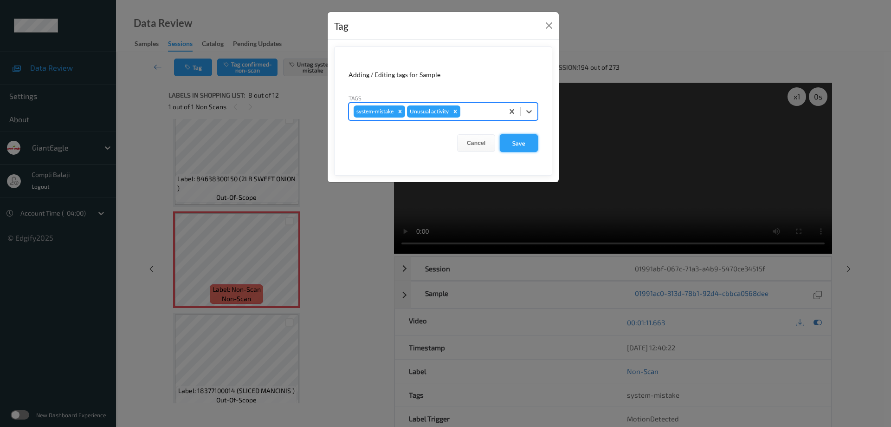
click at [525, 144] on button "Save" at bounding box center [519, 143] width 38 height 18
